Goal: Transaction & Acquisition: Subscribe to service/newsletter

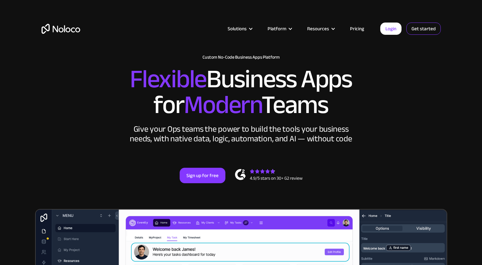
click at [422, 29] on link "Get started" at bounding box center [423, 29] width 34 height 12
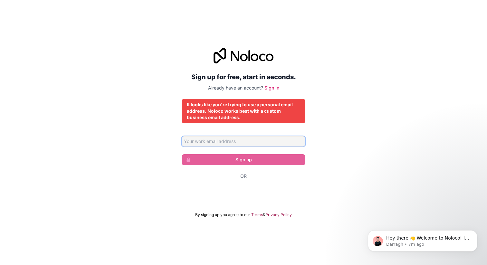
click at [238, 140] on input "Email address" at bounding box center [244, 141] width 124 height 10
type input "vinay@connectxnow.org"
